Goal: Check status: Check status

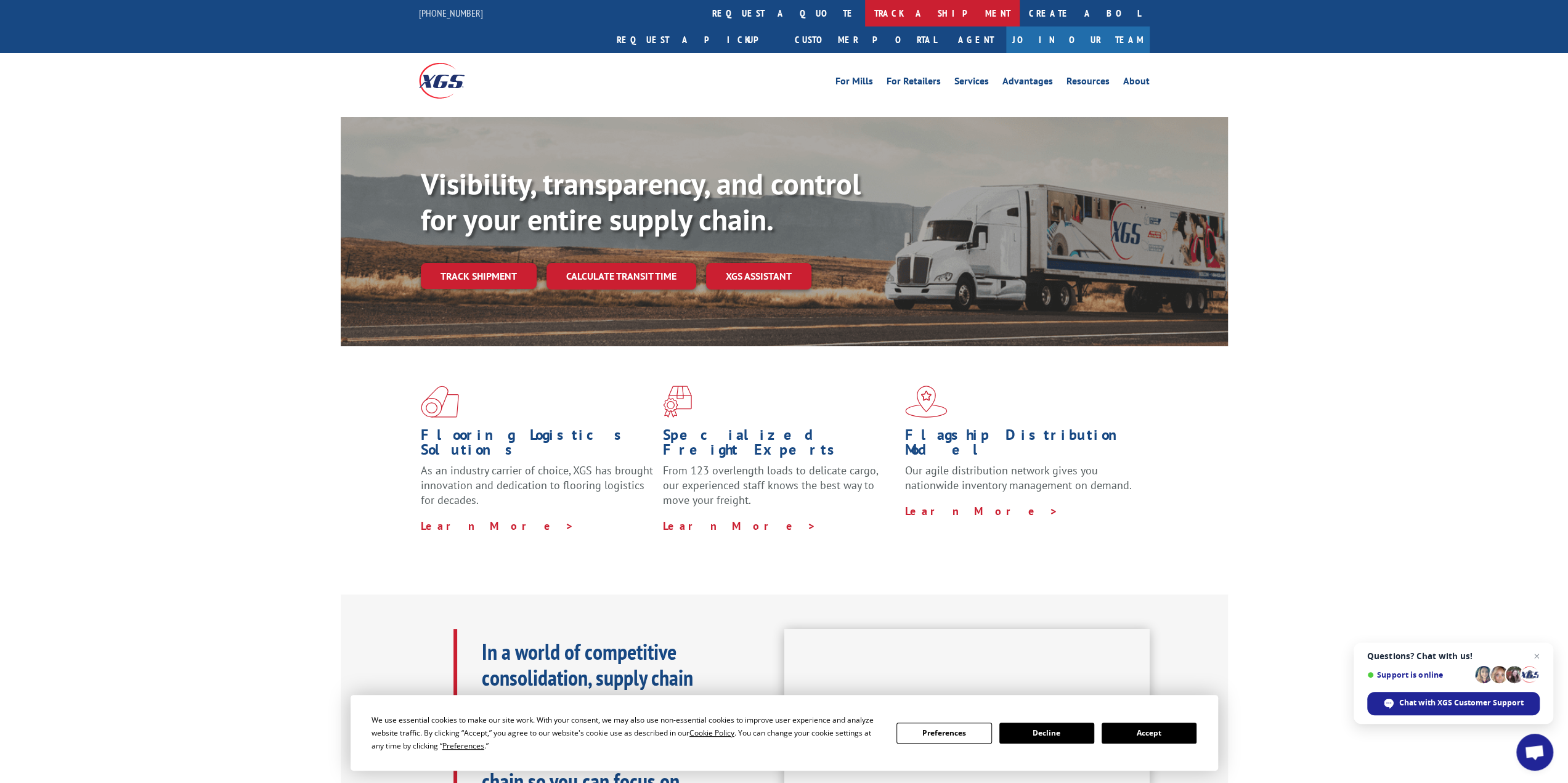
click at [865, 13] on link "track a shipment" at bounding box center [942, 13] width 155 height 27
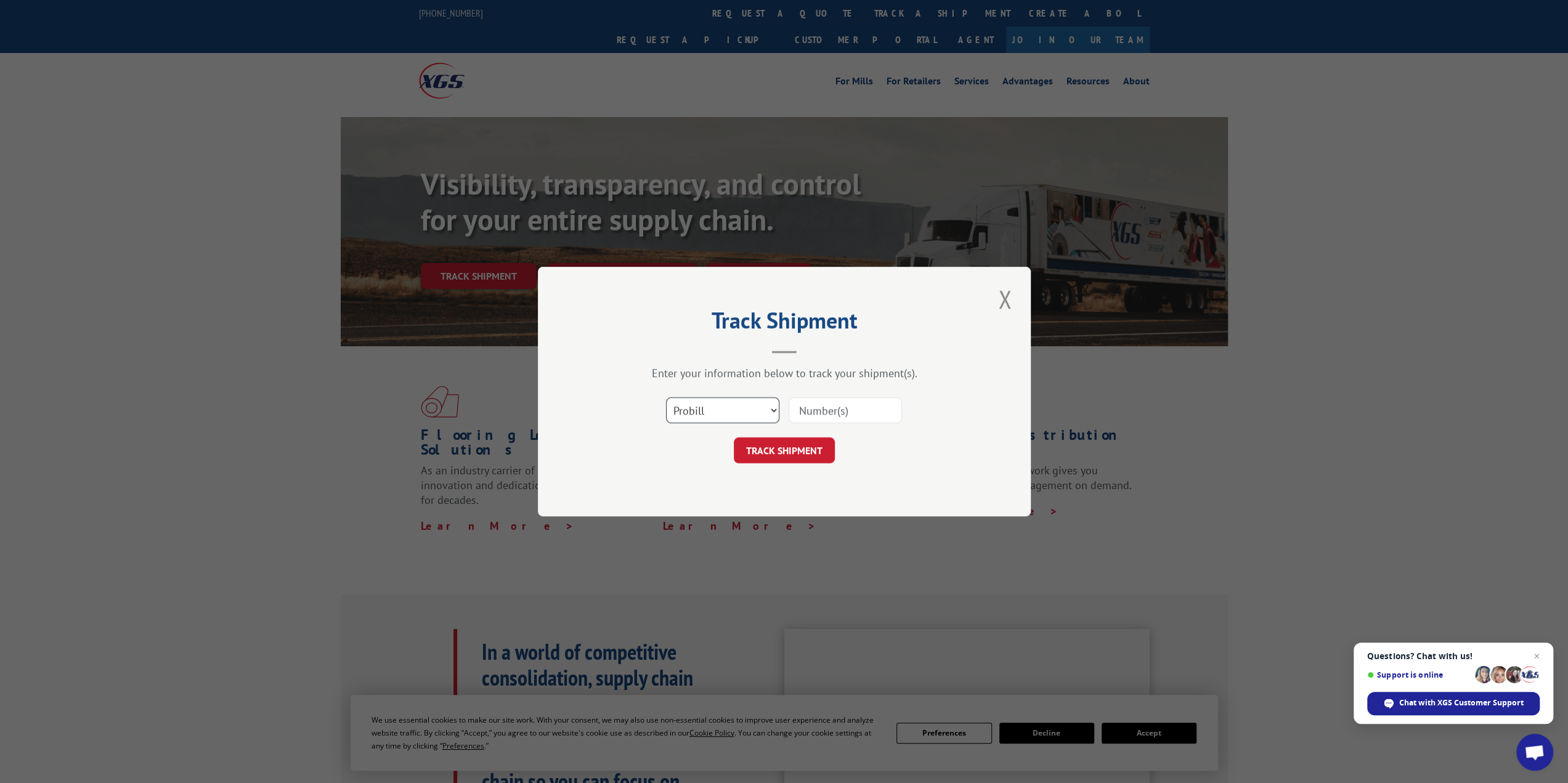
click at [726, 416] on select "Select category... Probill BOL PO" at bounding box center [722, 410] width 113 height 26
drag, startPoint x: 725, startPoint y: 415, endPoint x: 740, endPoint y: 409, distance: 16.2
click at [725, 415] on select "Select category... Probill BOL PO" at bounding box center [722, 410] width 113 height 26
click at [838, 407] on input at bounding box center [845, 410] width 113 height 26
click at [759, 413] on select "Select category... Probill BOL PO" at bounding box center [722, 410] width 113 height 26
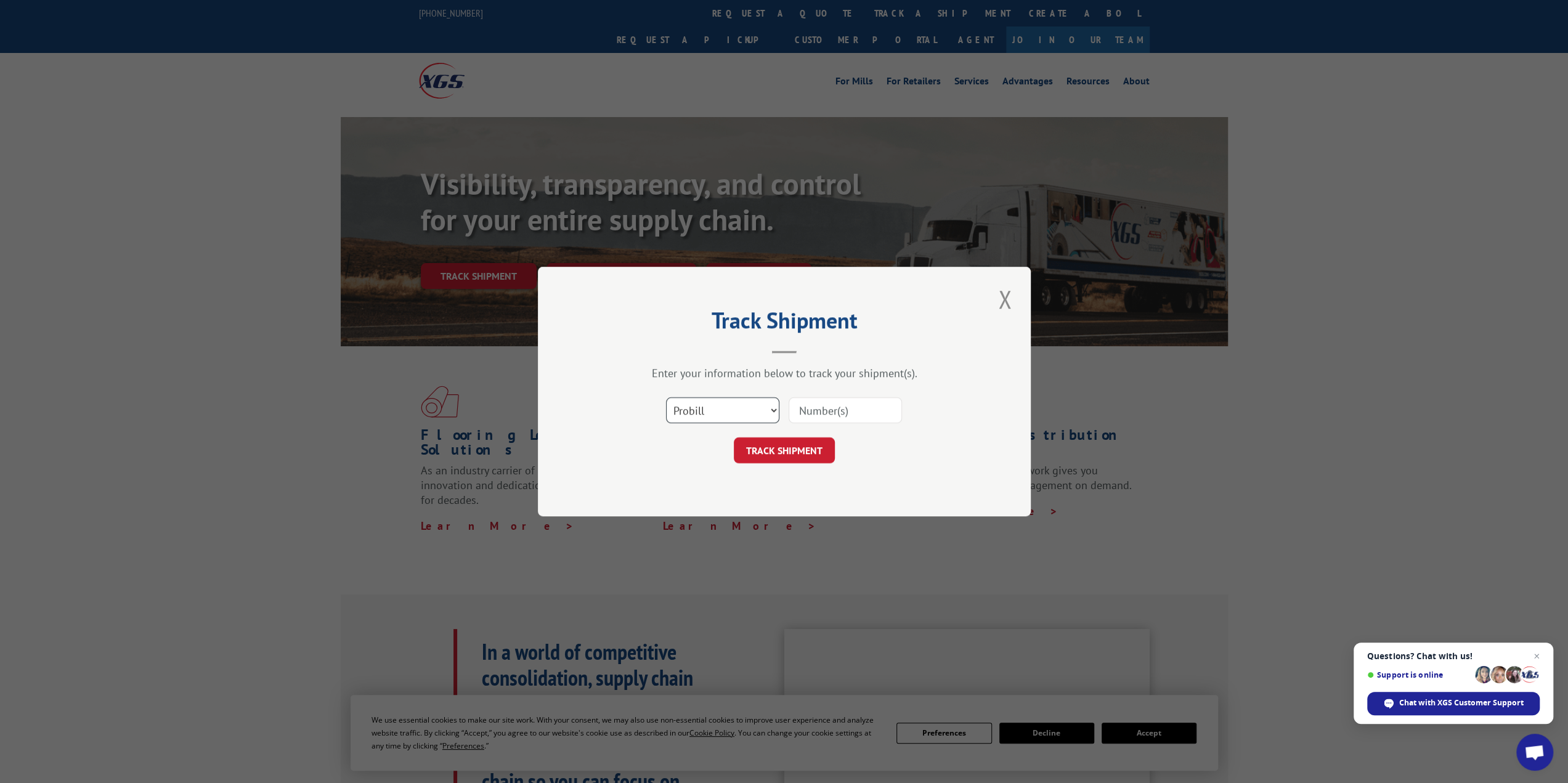
select select "bol"
click at [666, 398] on select "Select category... Probill BOL PO" at bounding box center [722, 410] width 113 height 26
click at [868, 399] on input at bounding box center [845, 410] width 113 height 26
paste input "4019318"
type input "4019318"
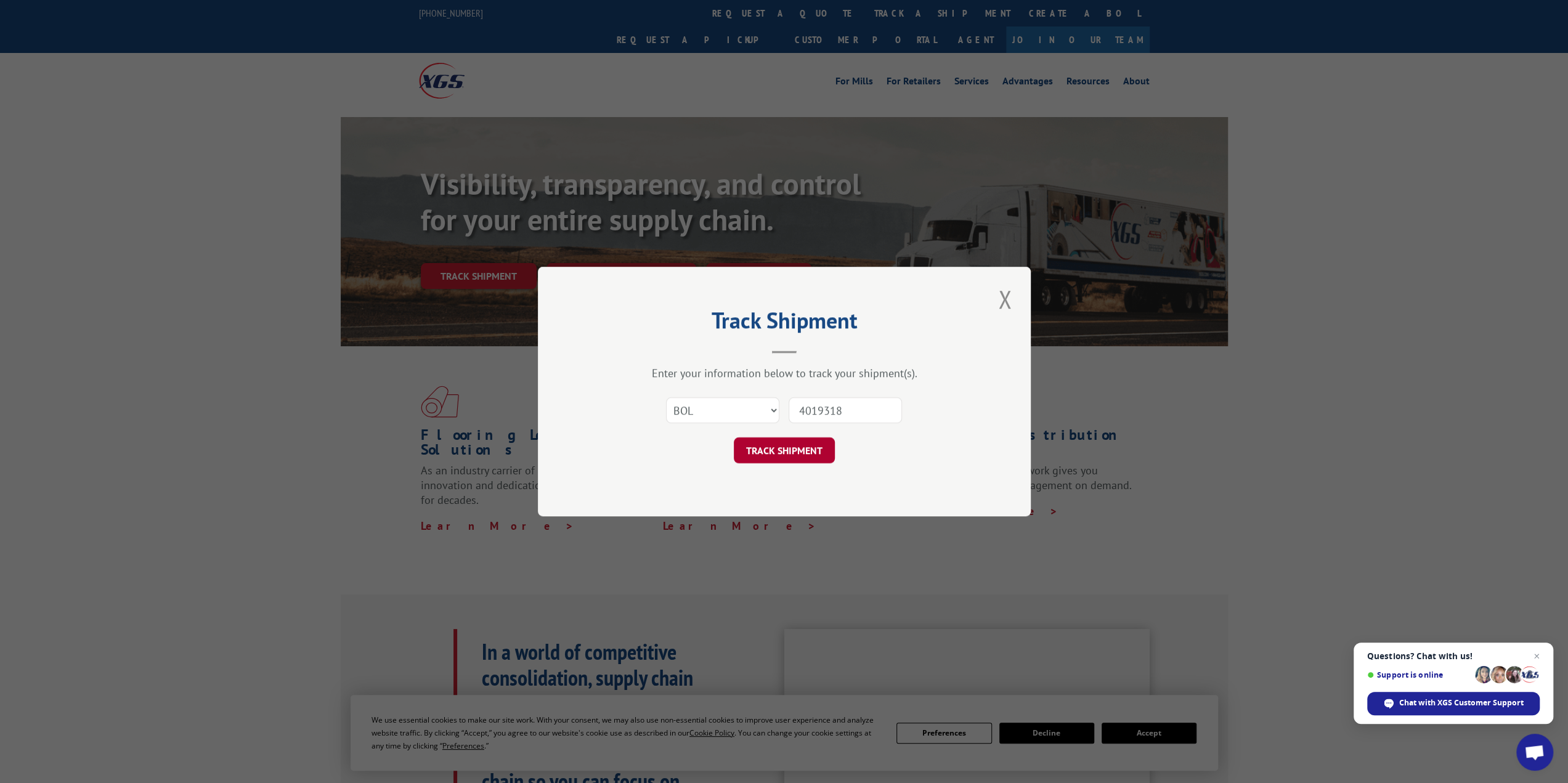
click at [797, 452] on button "TRACK SHIPMENT" at bounding box center [785, 451] width 101 height 26
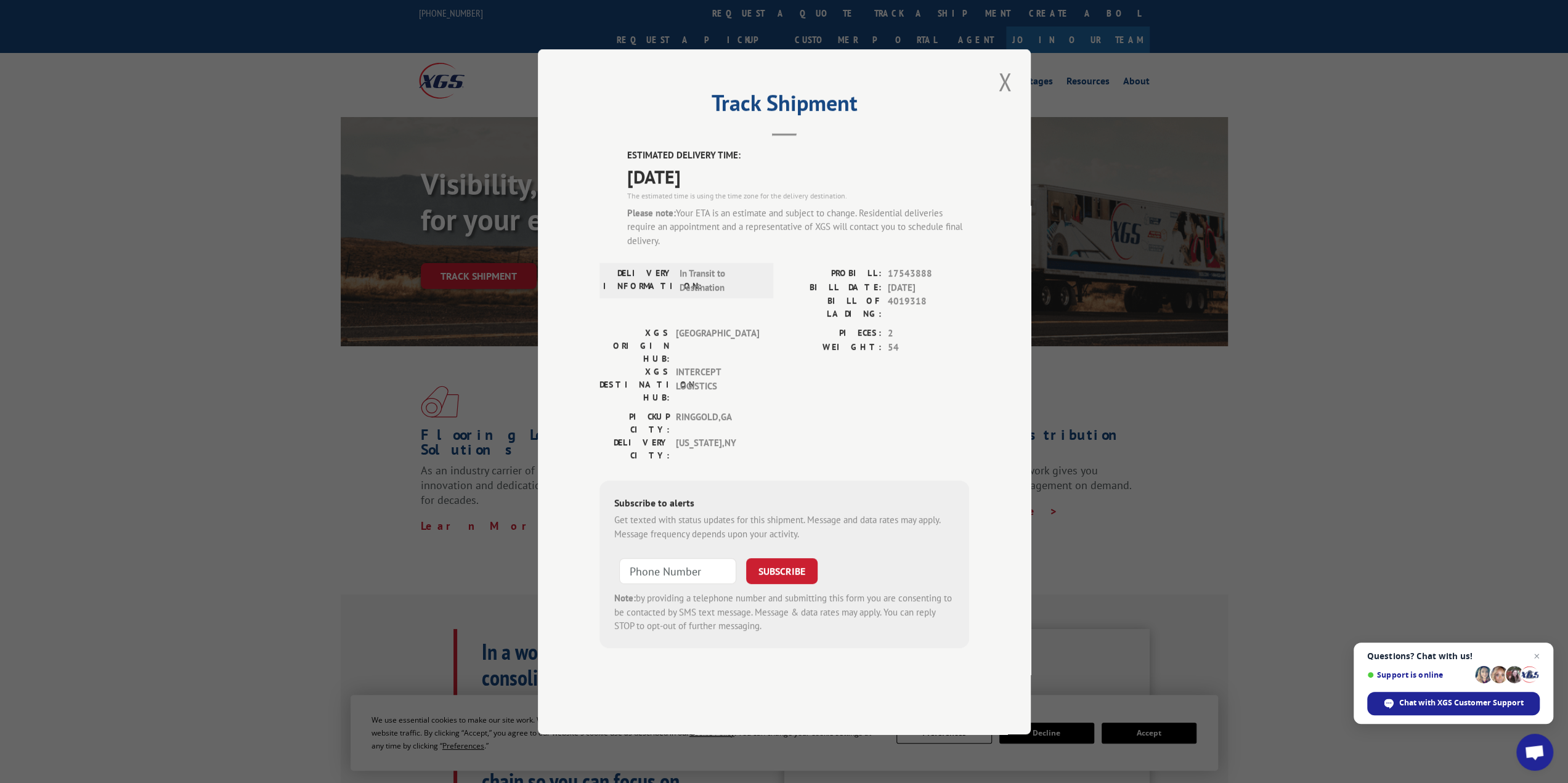
drag, startPoint x: 636, startPoint y: 196, endPoint x: 756, endPoint y: 206, distance: 120.4
click at [756, 206] on div "ESTIMATED DELIVERY TIME: [DATE] The estimated time is using the time zone for t…" at bounding box center [798, 203] width 342 height 109
click at [761, 247] on div "Please note: Your ETA is an estimate and subject to change. Residential deliver…" at bounding box center [798, 226] width 342 height 42
click at [687, 558] on input "+1 (___) ___-____" at bounding box center [678, 571] width 117 height 26
type input "[PHONE_NUMBER]"
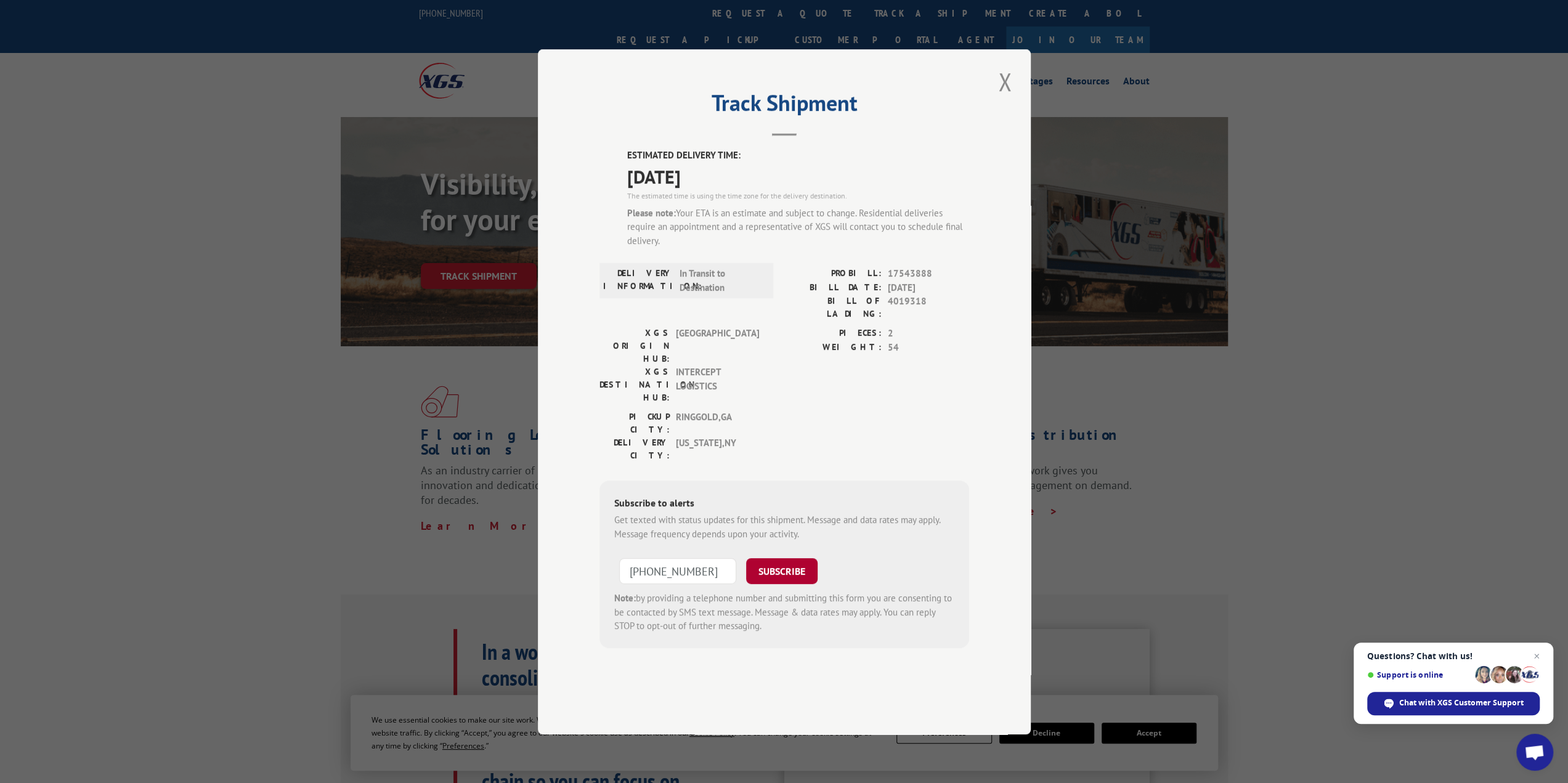
click at [765, 558] on button "SUBSCRIBE" at bounding box center [782, 571] width 71 height 26
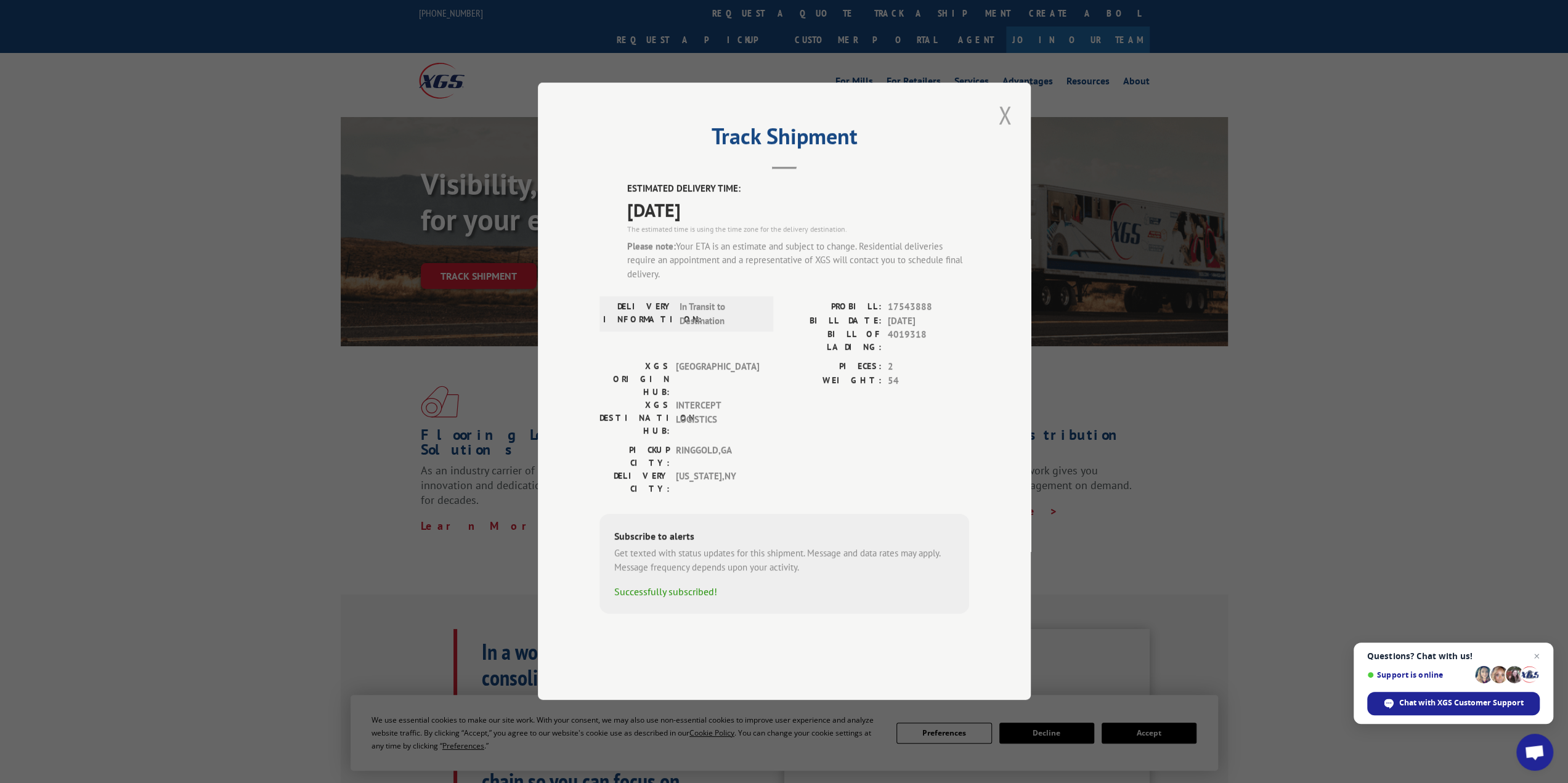
click at [1004, 132] on button "Close modal" at bounding box center [1005, 115] width 21 height 34
